Goal: Information Seeking & Learning: Learn about a topic

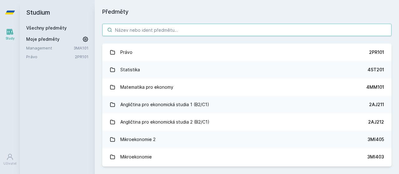
click at [153, 35] on input "search" at bounding box center [246, 30] width 289 height 12
paste input "1VF529"
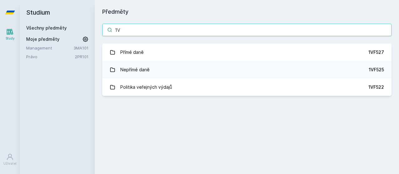
type input "1"
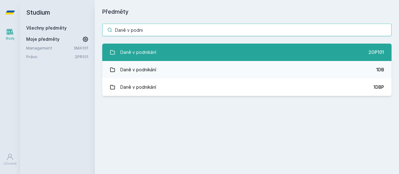
type input "Daně v podni"
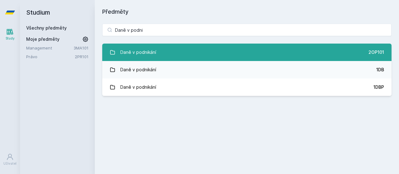
click at [170, 56] on link "Daně v podnikání 2OP101" at bounding box center [246, 52] width 289 height 17
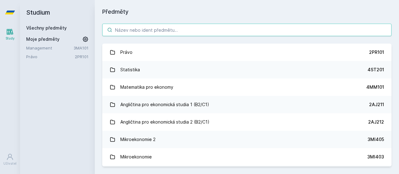
click at [240, 32] on input "search" at bounding box center [246, 30] width 289 height 12
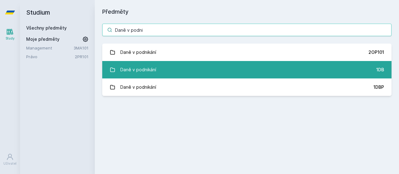
type input "Daně v podni"
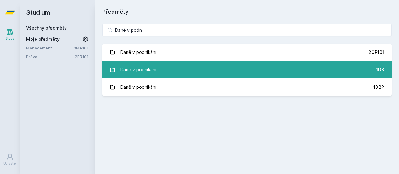
click at [302, 68] on link "Daně v podnikání 1DB" at bounding box center [246, 69] width 289 height 17
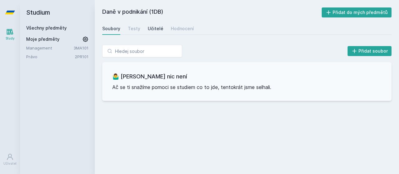
click at [148, 27] on div "Učitelé" at bounding box center [156, 29] width 16 height 6
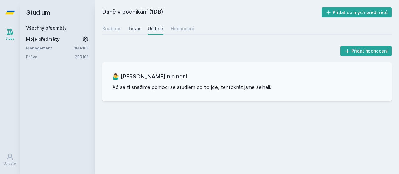
click at [136, 26] on div "Testy" at bounding box center [134, 29] width 12 height 6
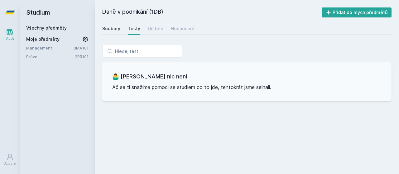
click at [117, 27] on div "Soubory" at bounding box center [111, 29] width 18 height 6
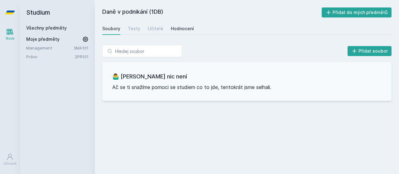
click at [184, 25] on link "Hodnocení" at bounding box center [182, 28] width 23 height 12
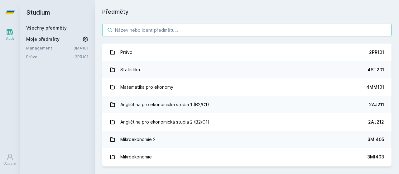
click at [157, 33] on input "search" at bounding box center [246, 30] width 289 height 12
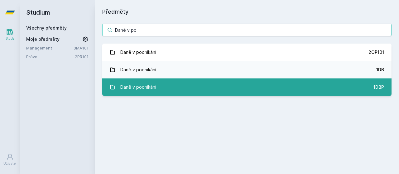
type input "Daně v po"
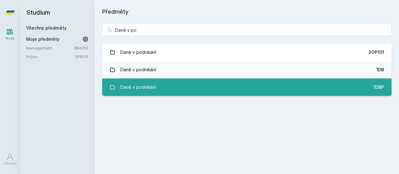
click at [146, 85] on div "Daně v podnikání" at bounding box center [138, 87] width 36 height 12
